Goal: Task Accomplishment & Management: Use online tool/utility

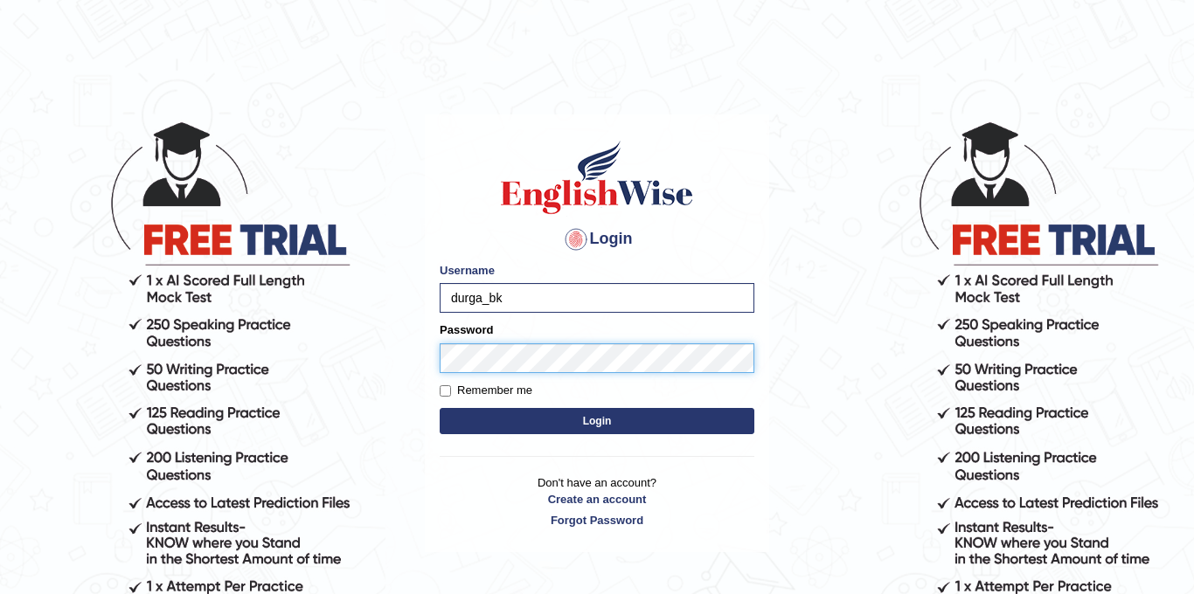
click at [440, 408] on button "Login" at bounding box center [597, 421] width 315 height 26
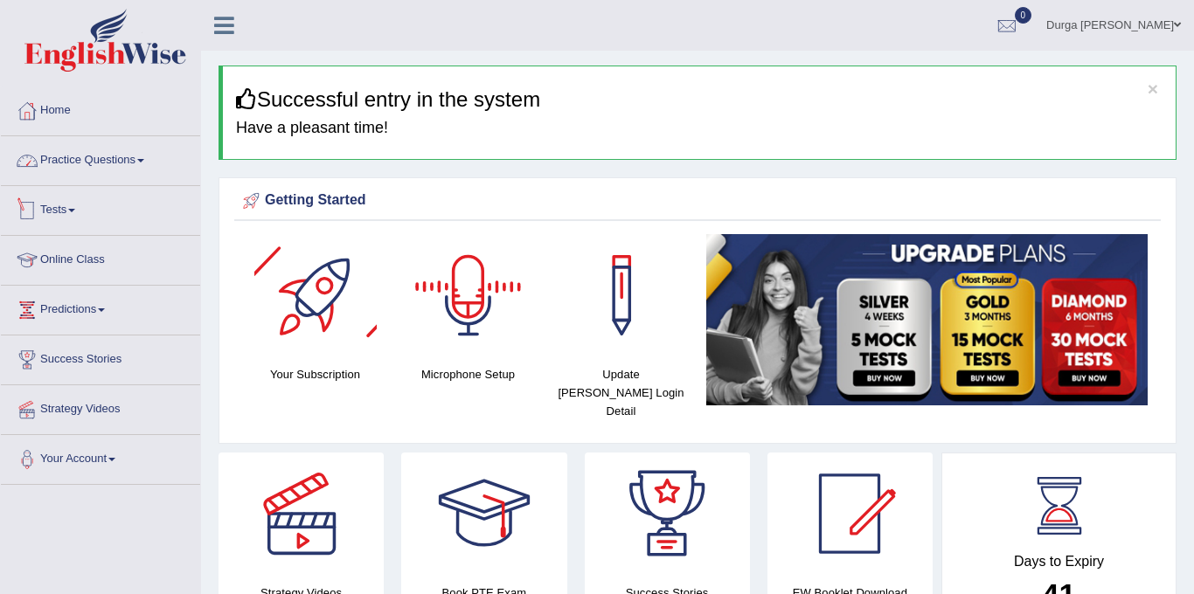
click at [80, 204] on link "Tests" at bounding box center [100, 208] width 199 height 44
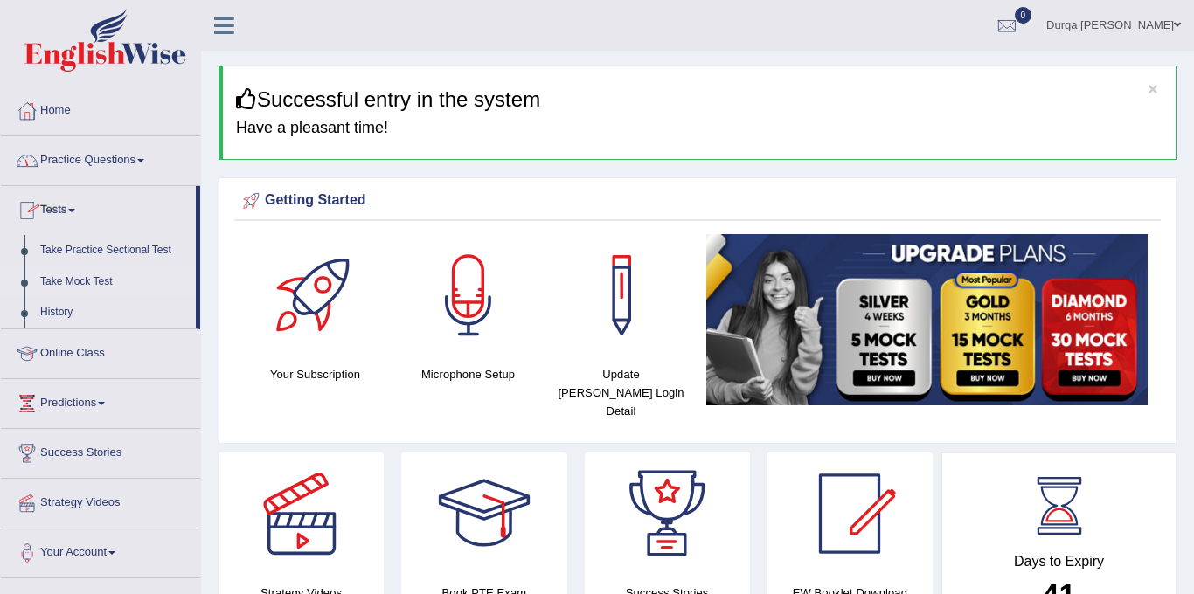
click at [98, 279] on link "Take Mock Test" at bounding box center [113, 282] width 163 height 31
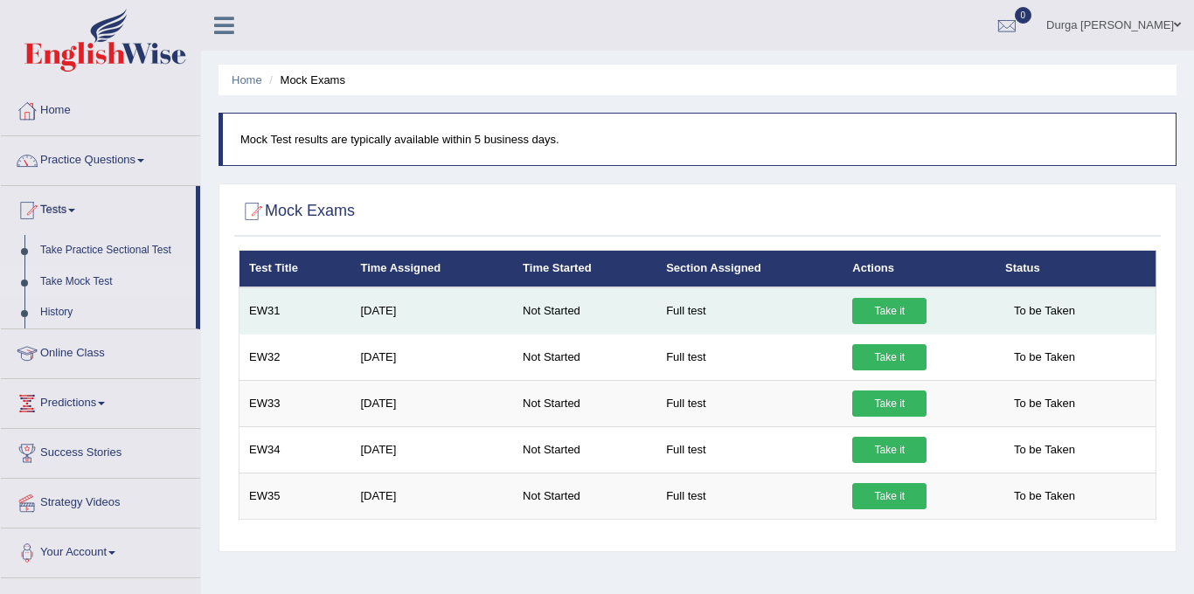
click at [902, 323] on link "Take it" at bounding box center [889, 311] width 74 height 26
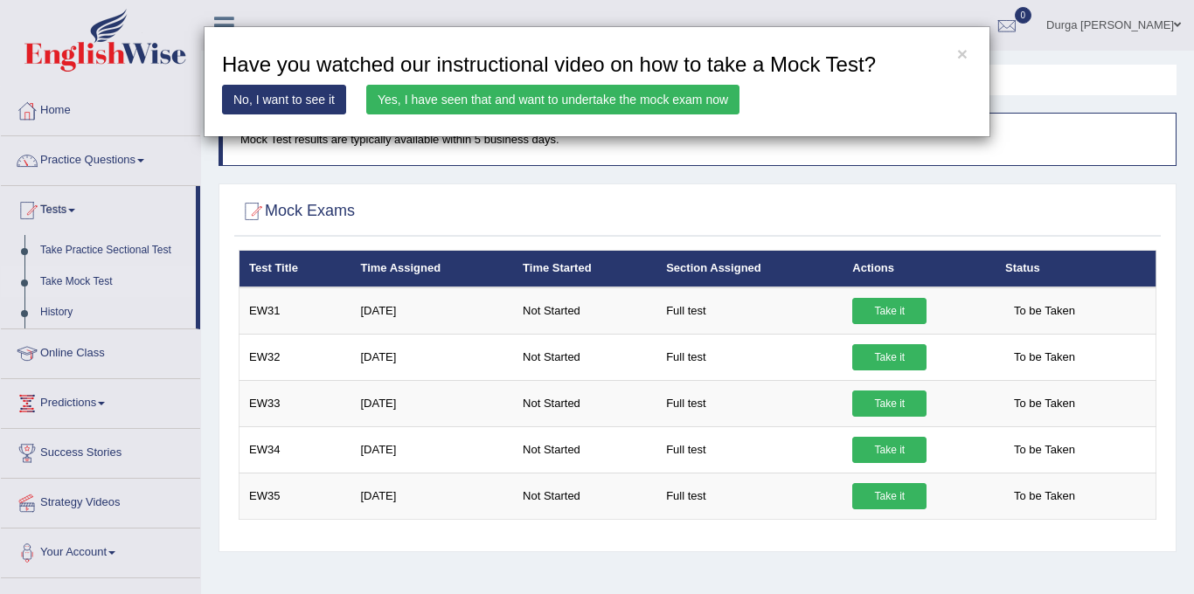
click at [706, 102] on link "Yes, I have seen that and want to undertake the mock exam now" at bounding box center [552, 100] width 373 height 30
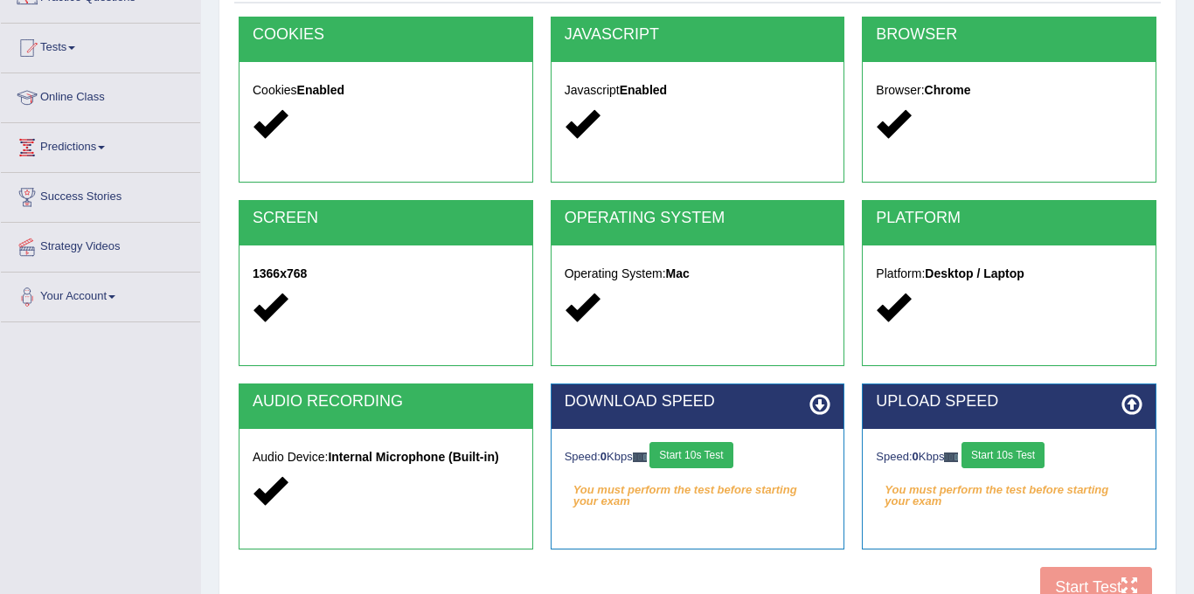
scroll to position [229, 0]
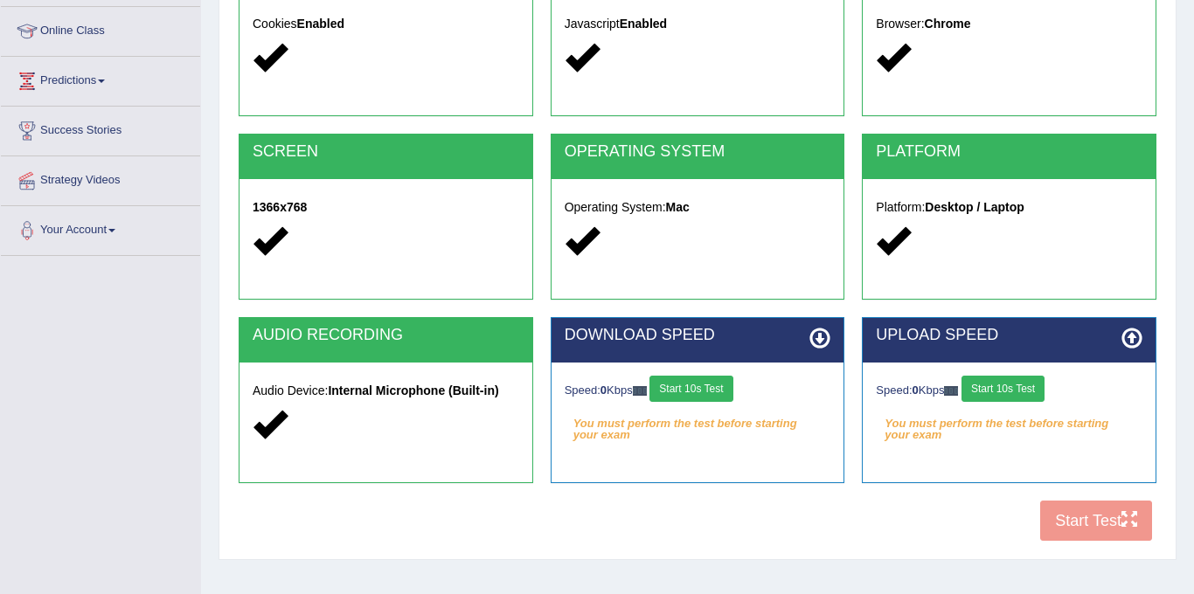
click at [725, 380] on button "Start 10s Test" at bounding box center [691, 389] width 83 height 26
click at [1012, 385] on button "Start 10s Test" at bounding box center [1003, 389] width 83 height 26
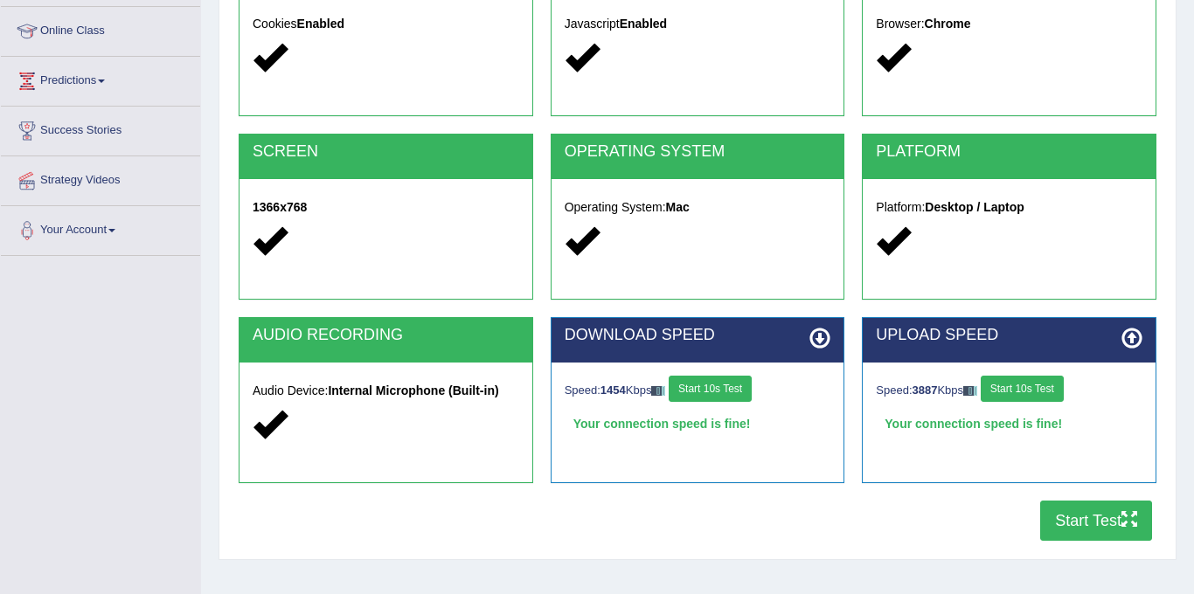
click at [1074, 522] on button "Start Test" at bounding box center [1096, 521] width 112 height 40
